Goal: Book appointment/travel/reservation

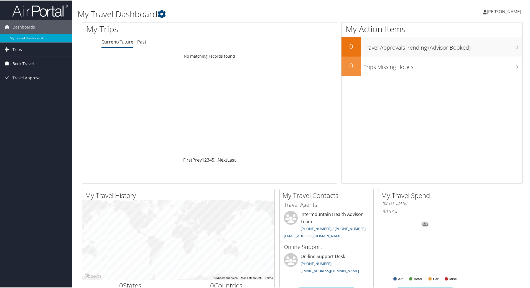
click at [32, 62] on span "Book Travel" at bounding box center [22, 63] width 21 height 14
click at [37, 93] on link "Book/Manage Online Trips" at bounding box center [36, 91] width 72 height 8
click at [27, 64] on span "Book Travel" at bounding box center [22, 63] width 21 height 14
click at [24, 88] on link "Book/Manage Online Trips" at bounding box center [36, 91] width 72 height 8
click at [23, 91] on link "Book/Manage Online Trips" at bounding box center [36, 91] width 72 height 8
